Goal: Task Accomplishment & Management: Manage account settings

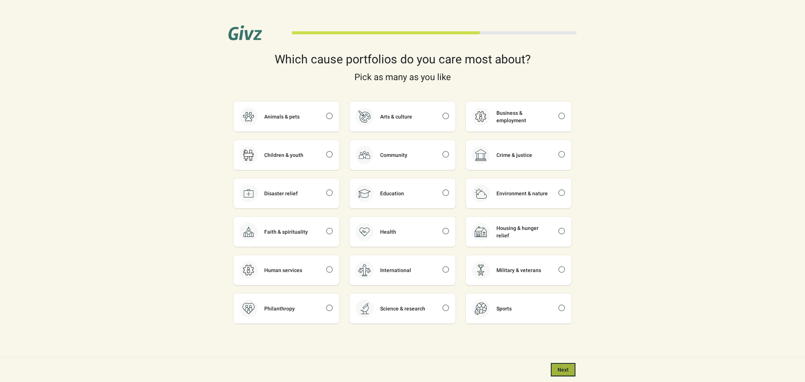
click at [563, 371] on span "Next" at bounding box center [563, 370] width 11 height 6
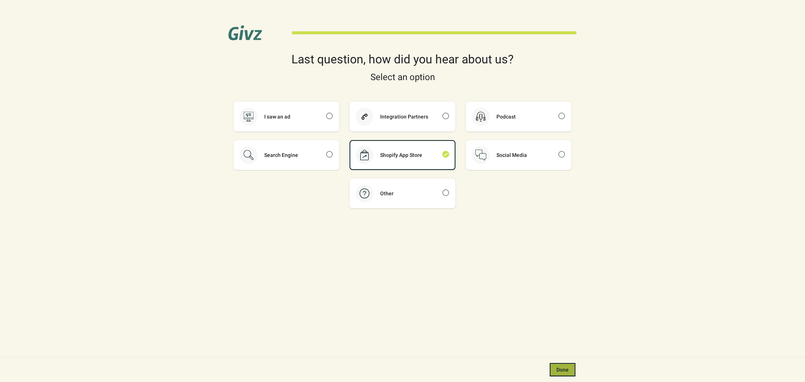
click at [563, 371] on span "Done" at bounding box center [563, 370] width 12 height 6
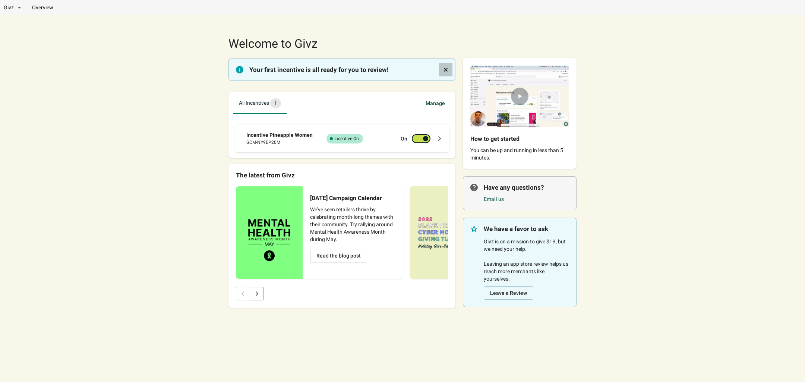
click at [444, 69] on icon "Dismiss notification" at bounding box center [445, 69] width 7 height 7
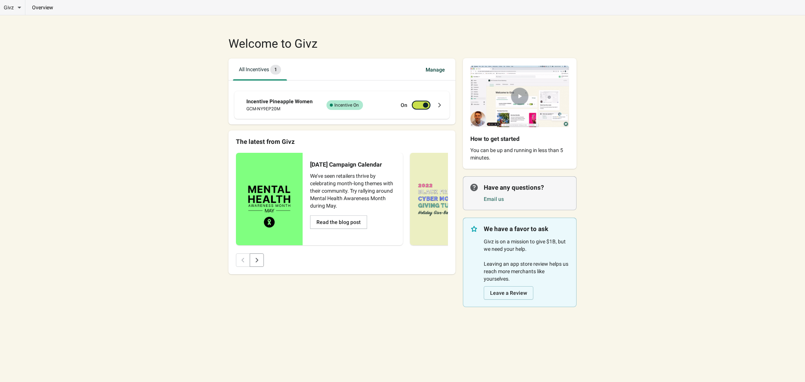
click at [698, 158] on div "Givz Overview Incentives Performance Overview Donations Qualifying Orders Chari…" at bounding box center [402, 191] width 805 height 382
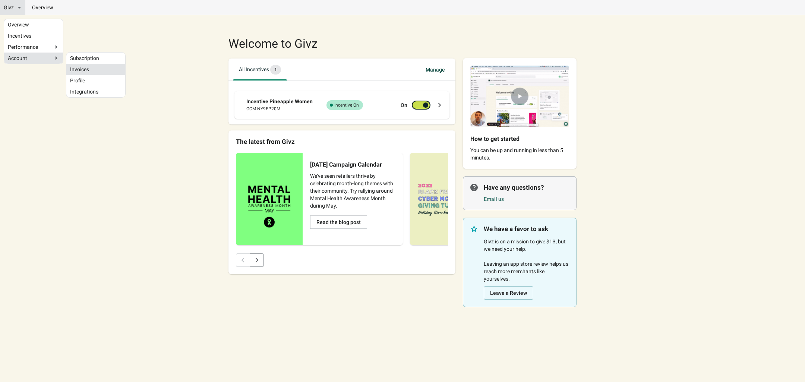
click at [73, 69] on link "Invoices" at bounding box center [95, 69] width 51 height 4
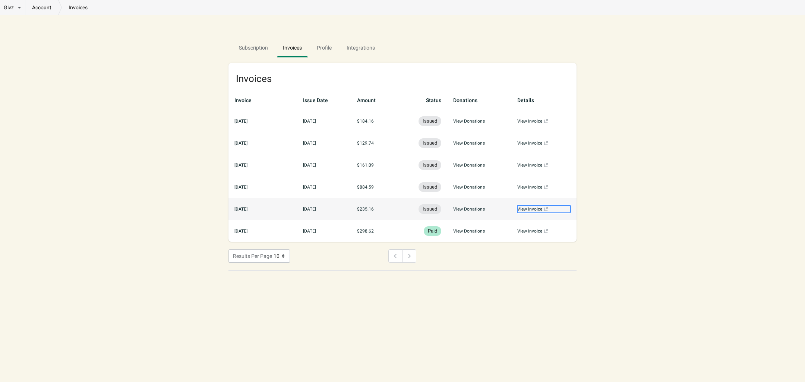
click at [535, 208] on link "View Invoice (opens a new window)" at bounding box center [543, 208] width 53 height 7
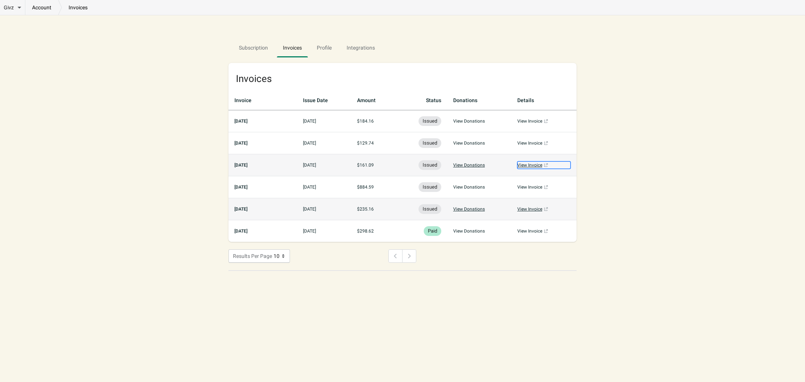
click at [537, 164] on link "View Invoice (opens a new window)" at bounding box center [543, 164] width 53 height 7
click at [536, 205] on link "View Invoice (opens a new window)" at bounding box center [543, 208] width 53 height 7
click at [535, 208] on link "View Invoice (opens a new window)" at bounding box center [543, 208] width 53 height 7
click at [533, 207] on link "View Invoice (opens a new window)" at bounding box center [543, 208] width 53 height 7
click at [535, 163] on link "View Invoice (opens a new window)" at bounding box center [543, 164] width 53 height 7
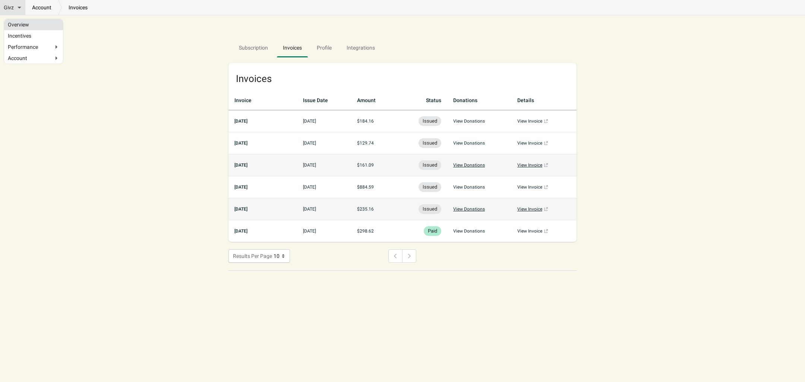
click at [23, 25] on link "Overview" at bounding box center [33, 25] width 51 height 4
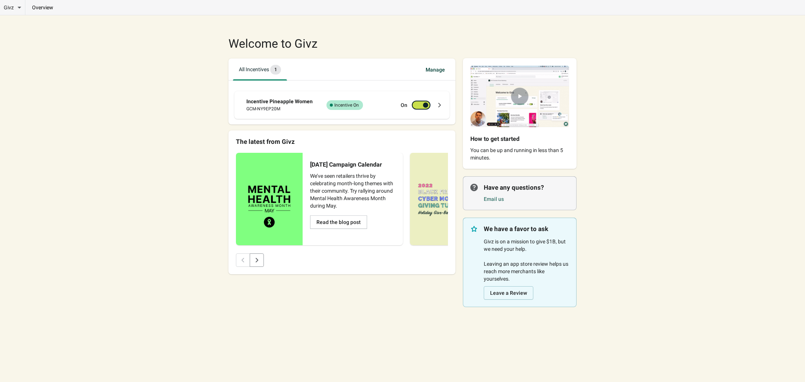
click at [101, 103] on div "Givz Overview Incentives Performance Overview Donations Qualifying Orders Chari…" at bounding box center [402, 191] width 805 height 382
